Goal: Task Accomplishment & Management: Use online tool/utility

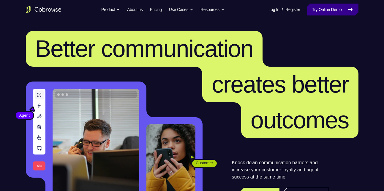
click at [335, 7] on link "Try Online Demo" at bounding box center [332, 10] width 51 height 12
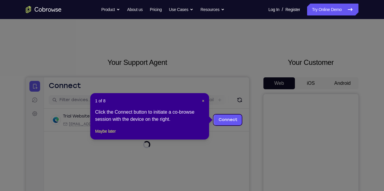
click at [344, 82] on icon at bounding box center [194, 95] width 389 height 191
click at [111, 135] on button "Maybe later" at bounding box center [105, 130] width 21 height 7
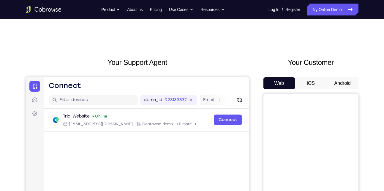
click at [339, 80] on button "Android" at bounding box center [343, 83] width 32 height 12
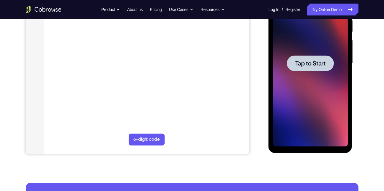
click at [308, 64] on span "Tap to Start" at bounding box center [310, 63] width 30 height 6
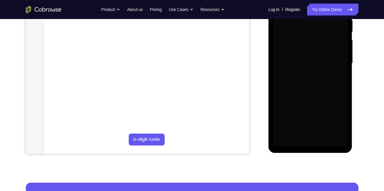
scroll to position [90, 0]
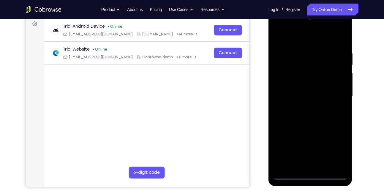
click at [310, 174] on div at bounding box center [310, 96] width 75 height 166
click at [335, 149] on div at bounding box center [310, 96] width 75 height 166
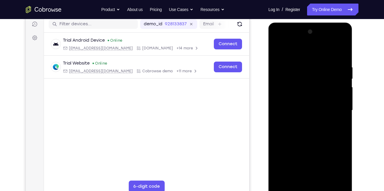
scroll to position [75, 0]
click at [291, 39] on div at bounding box center [310, 110] width 75 height 166
click at [336, 109] on div at bounding box center [310, 110] width 75 height 166
click at [303, 121] on div at bounding box center [310, 110] width 75 height 166
click at [299, 105] on div at bounding box center [310, 110] width 75 height 166
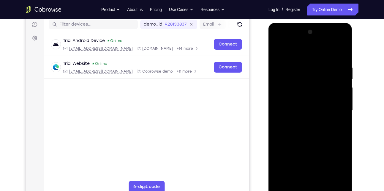
click at [295, 101] on div at bounding box center [310, 110] width 75 height 166
click at [295, 108] on div at bounding box center [310, 110] width 75 height 166
click at [303, 125] on div at bounding box center [310, 110] width 75 height 166
click at [301, 132] on div at bounding box center [310, 110] width 75 height 166
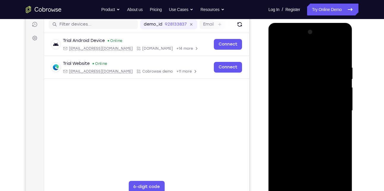
click at [306, 111] on div at bounding box center [310, 110] width 75 height 166
click at [302, 130] on div at bounding box center [310, 110] width 75 height 166
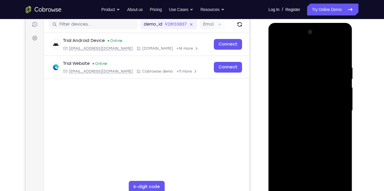
click at [302, 130] on div at bounding box center [310, 110] width 75 height 166
click at [303, 127] on div at bounding box center [310, 110] width 75 height 166
click at [338, 119] on div at bounding box center [310, 110] width 75 height 166
click at [313, 111] on div at bounding box center [310, 110] width 75 height 166
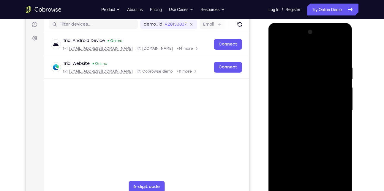
click at [311, 128] on div at bounding box center [310, 110] width 75 height 166
click at [300, 41] on div at bounding box center [310, 110] width 75 height 166
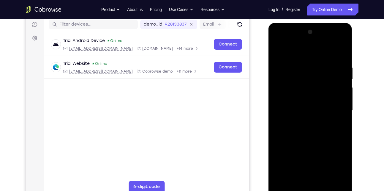
click at [285, 89] on div at bounding box center [310, 110] width 75 height 166
click at [287, 111] on div at bounding box center [310, 110] width 75 height 166
click at [288, 103] on div at bounding box center [310, 110] width 75 height 166
click at [301, 119] on div at bounding box center [310, 110] width 75 height 166
click at [294, 148] on div at bounding box center [310, 110] width 75 height 166
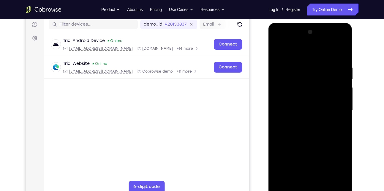
click at [311, 101] on div at bounding box center [310, 110] width 75 height 166
click at [280, 55] on div at bounding box center [310, 110] width 75 height 166
